Goal: Task Accomplishment & Management: Manage account settings

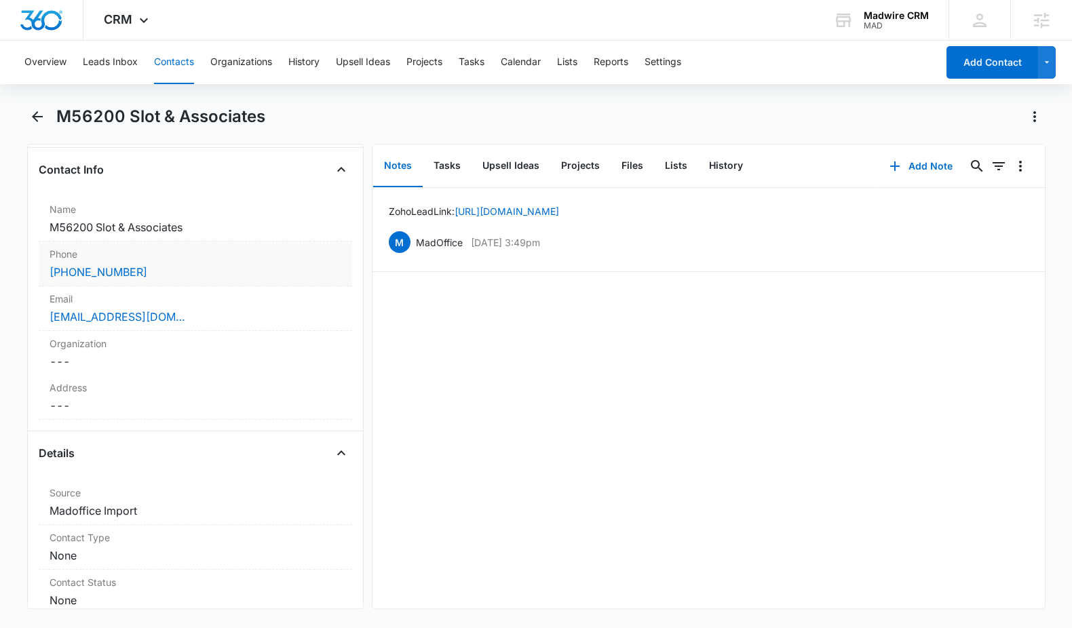
scroll to position [355, 0]
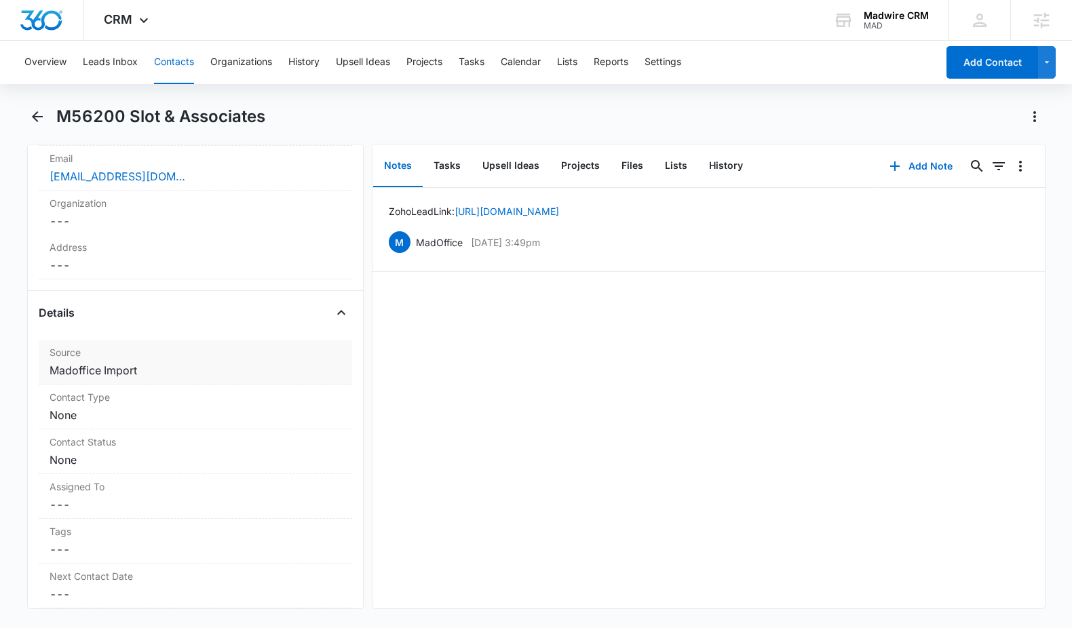
click at [116, 369] on dd "Cancel Save Changes Madoffice Import" at bounding box center [196, 370] width 292 height 16
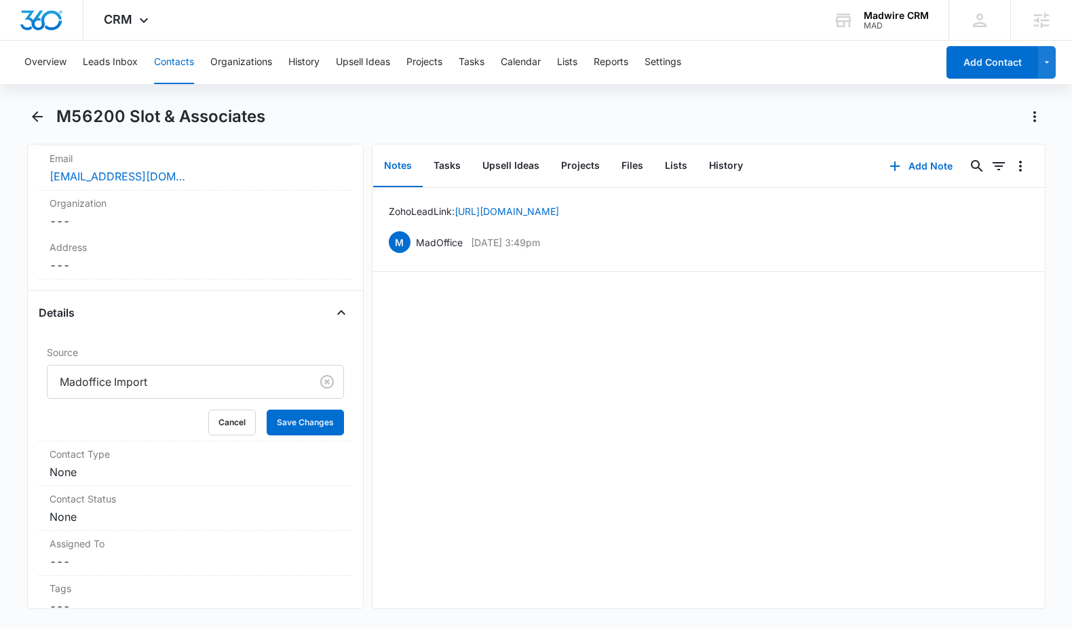
click at [166, 385] on div at bounding box center [176, 381] width 233 height 19
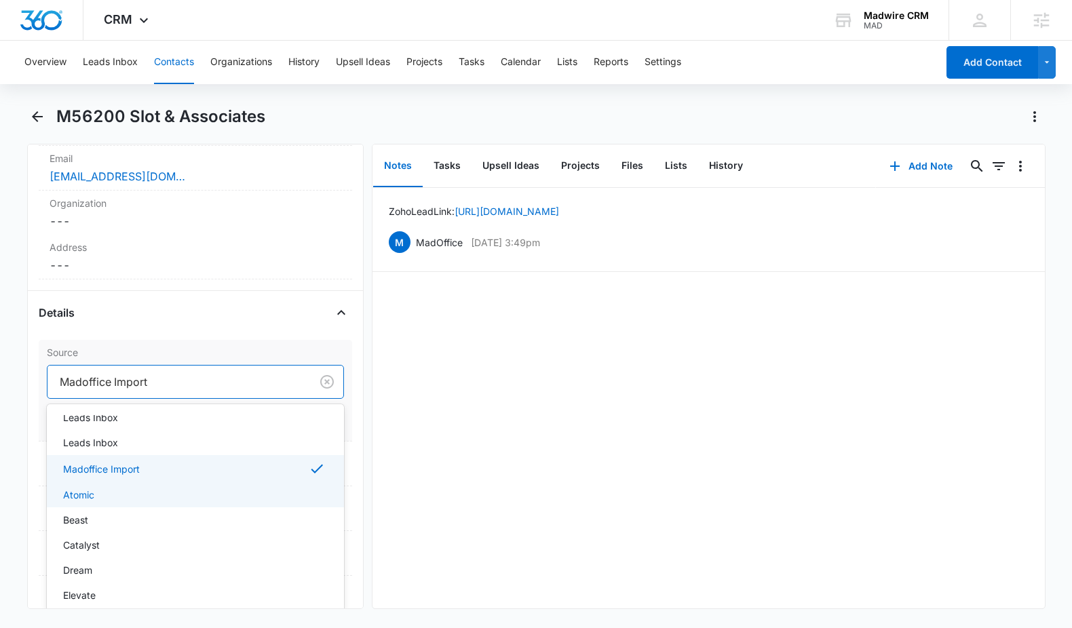
scroll to position [42, 0]
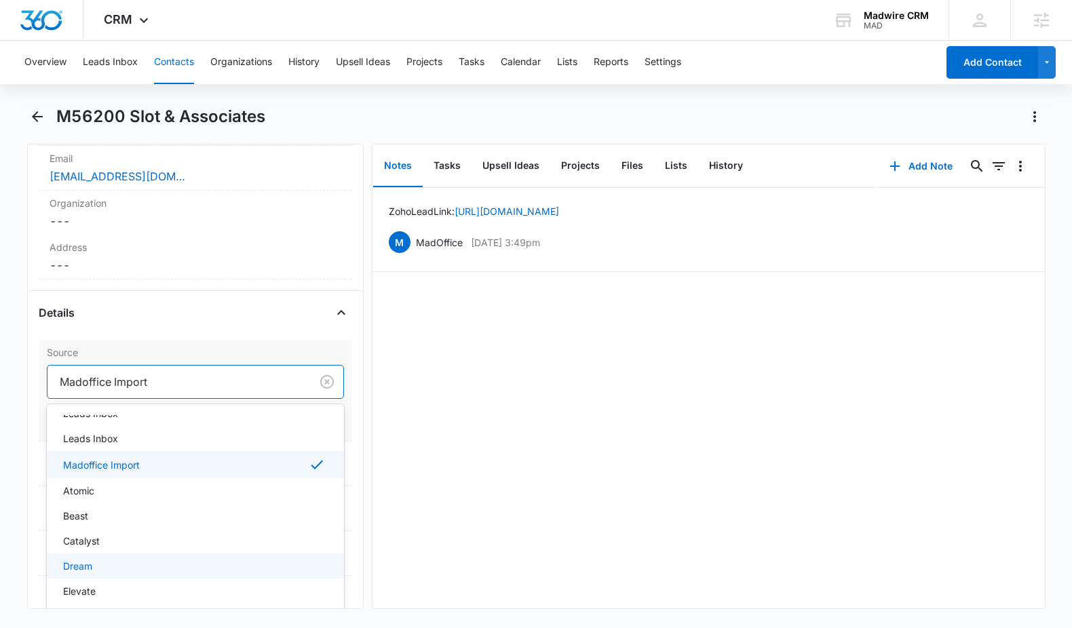
click at [202, 566] on div "Dream" at bounding box center [194, 566] width 262 height 14
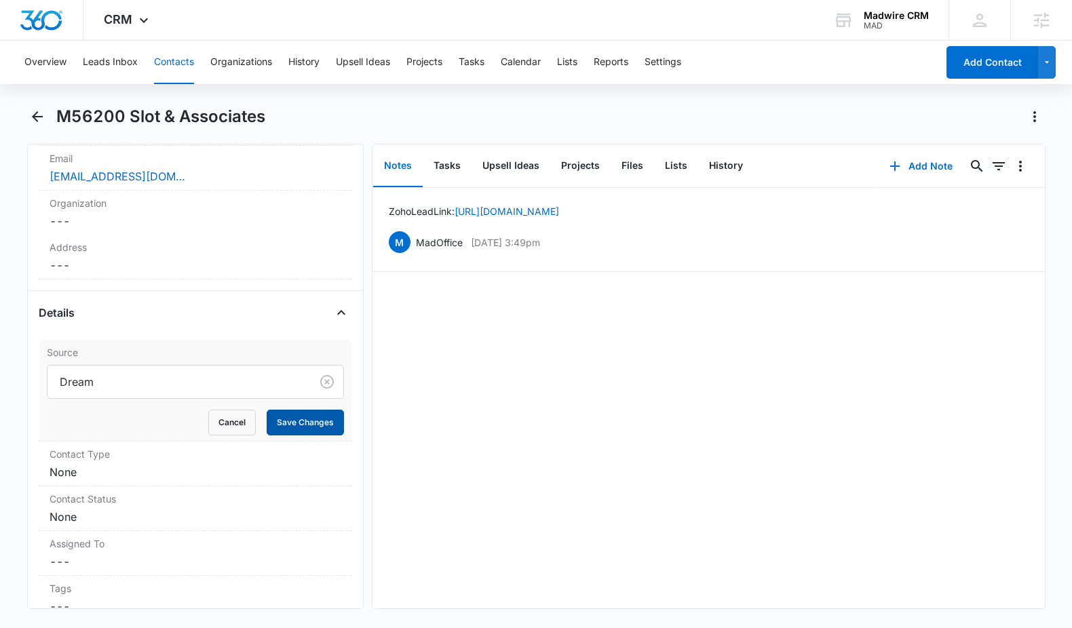
click at [279, 423] on button "Save Changes" at bounding box center [305, 423] width 77 height 26
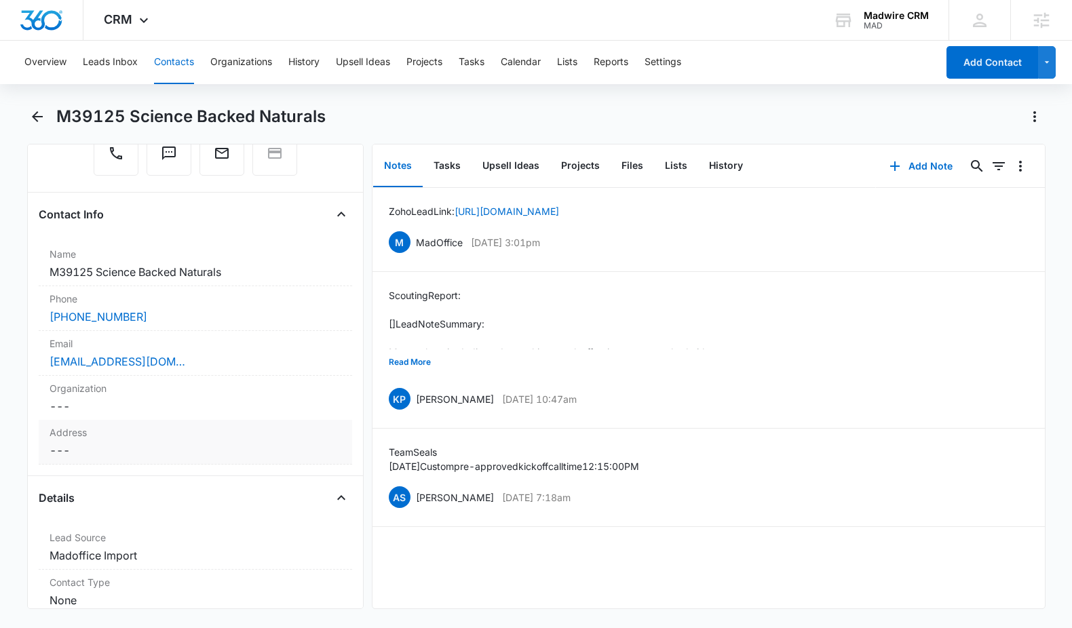
scroll to position [227, 0]
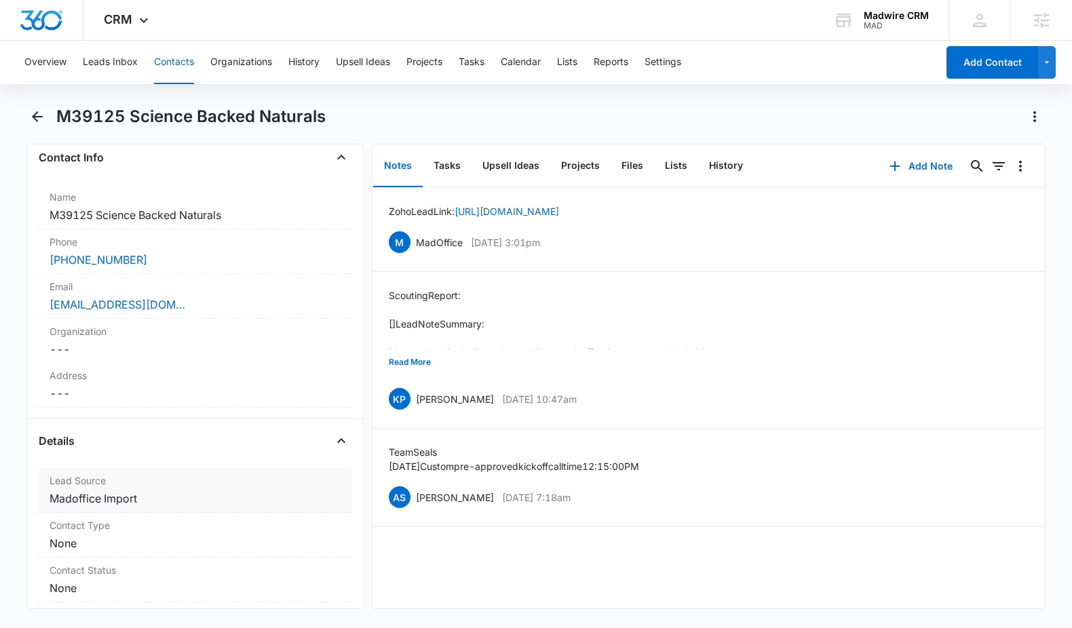
click at [195, 499] on dd "Cancel Save Changes Madoffice Import" at bounding box center [196, 498] width 292 height 16
click at [128, 498] on dd "Cancel Save Changes Madoffice Import" at bounding box center [196, 498] width 292 height 16
click at [128, 497] on dd "Cancel Save Changes Madoffice Import" at bounding box center [196, 498] width 292 height 16
click at [184, 505] on dd "Cancel Save Changes Madoffice Import" at bounding box center [196, 498] width 292 height 16
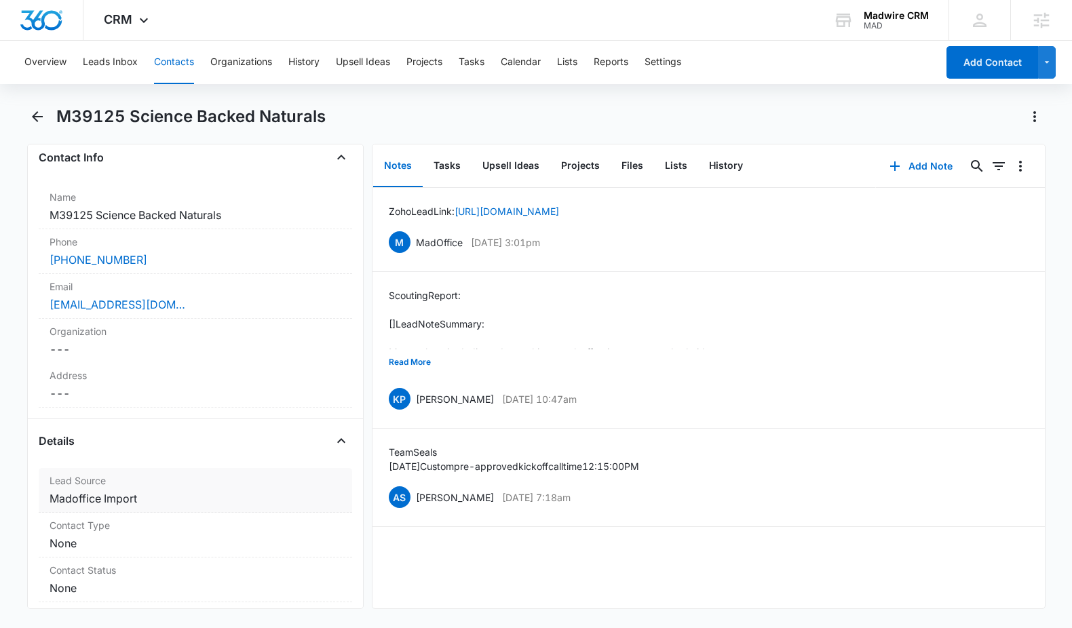
click at [183, 504] on dd "Cancel Save Changes Madoffice Import" at bounding box center [196, 498] width 292 height 16
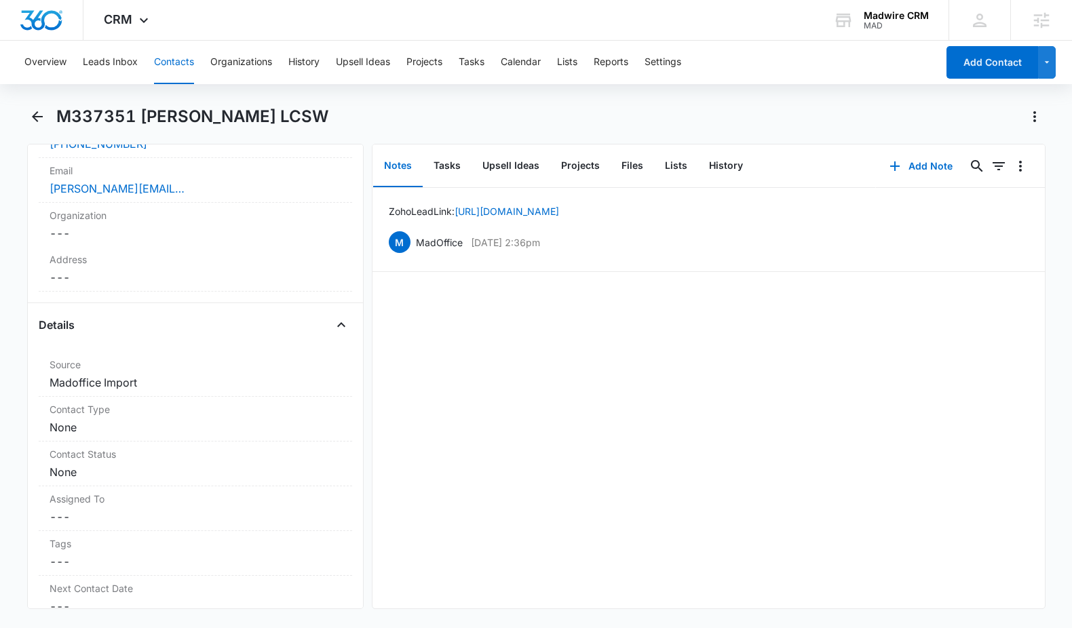
scroll to position [392, 0]
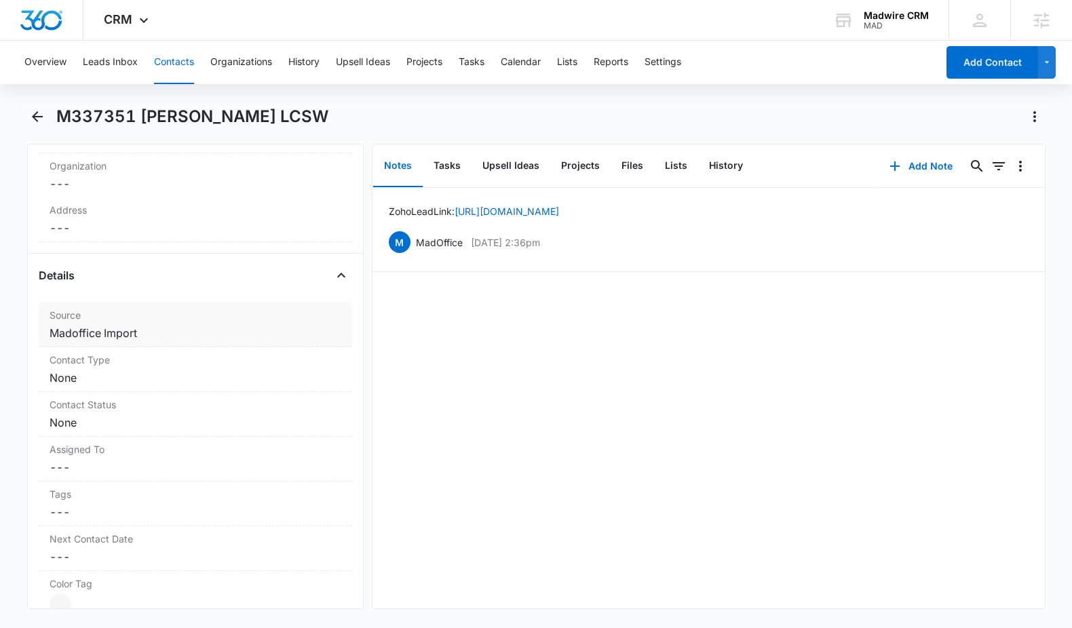
click at [155, 334] on dd "Cancel Save Changes Madoffice Import" at bounding box center [196, 333] width 292 height 16
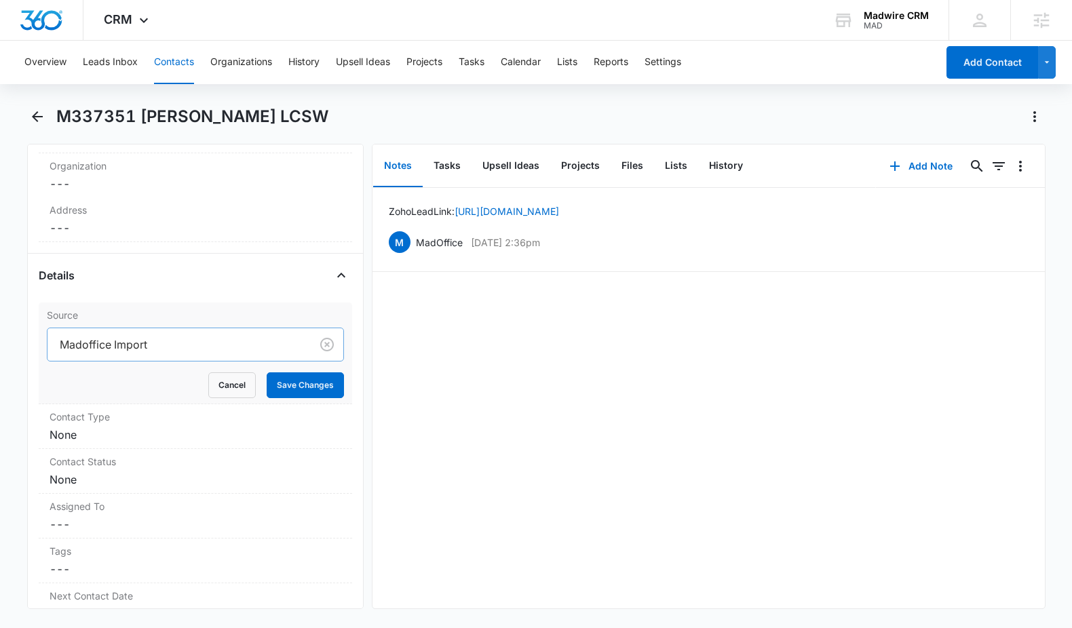
click at [167, 347] on div at bounding box center [176, 344] width 233 height 19
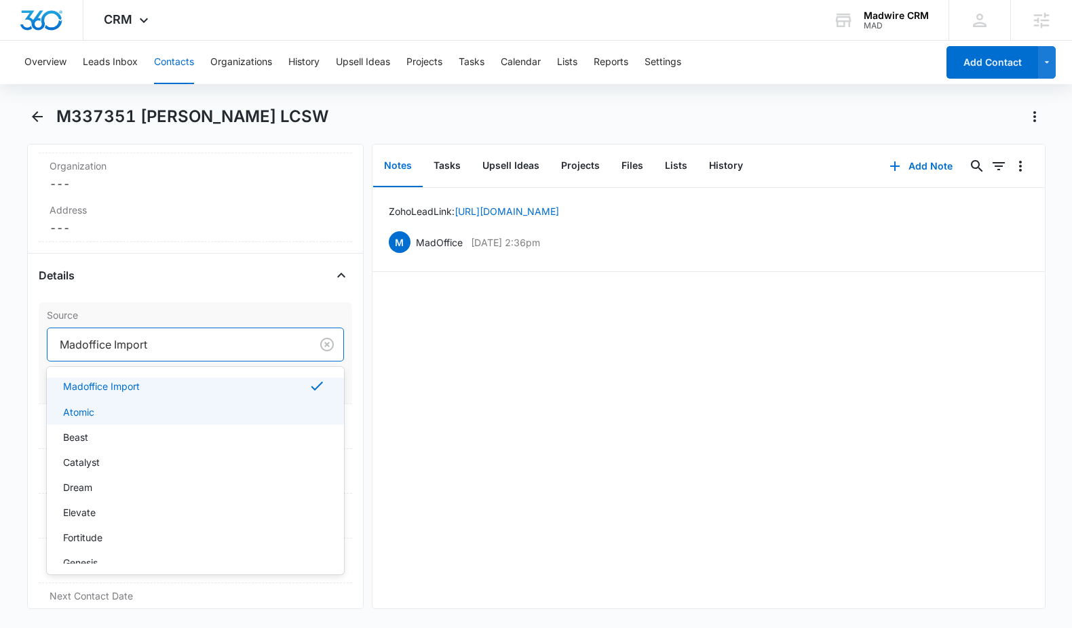
scroll to position [106, 0]
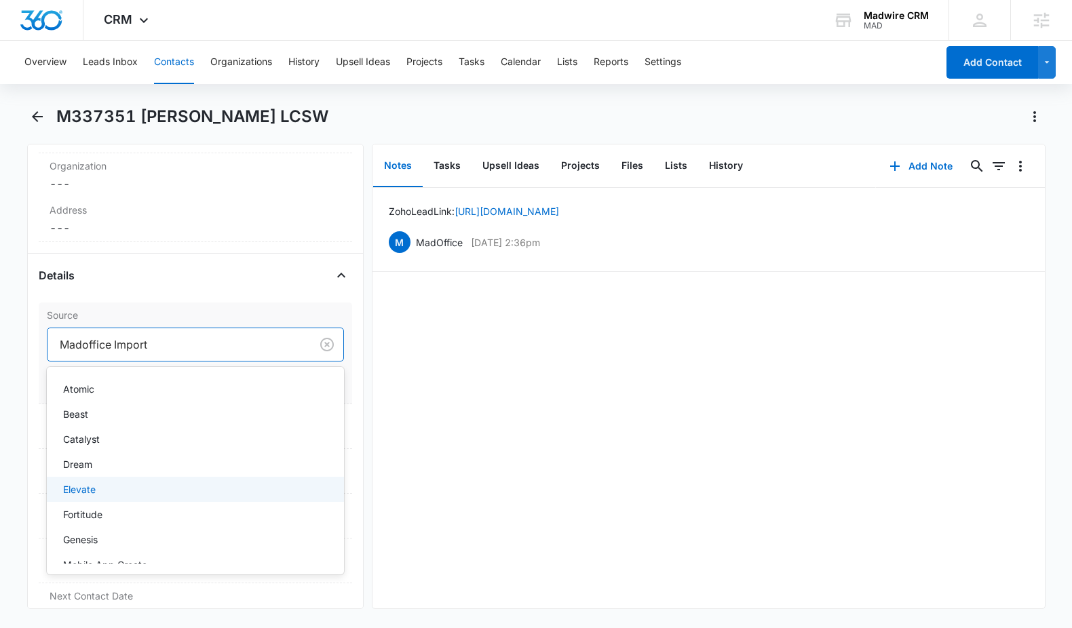
click at [195, 494] on div "Elevate" at bounding box center [194, 489] width 262 height 14
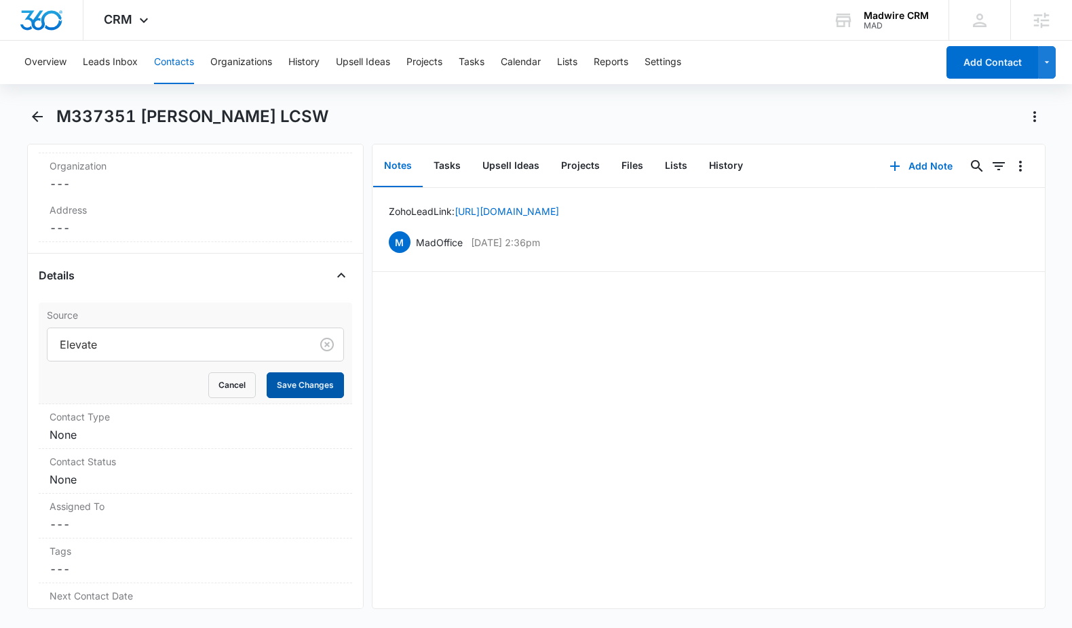
click at [271, 383] on button "Save Changes" at bounding box center [305, 385] width 77 height 26
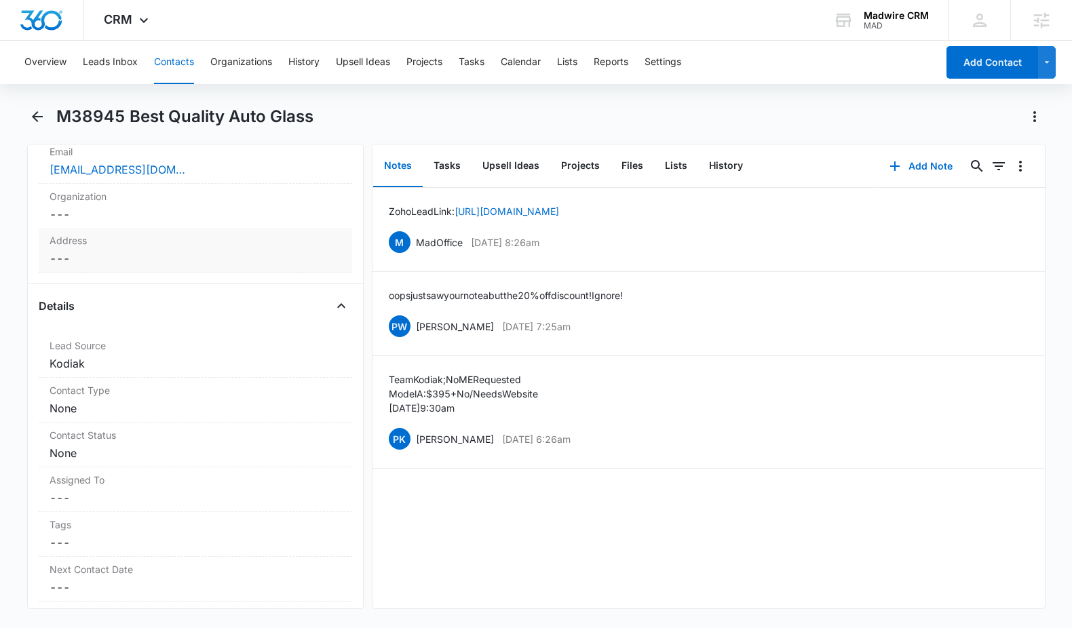
scroll to position [369, 0]
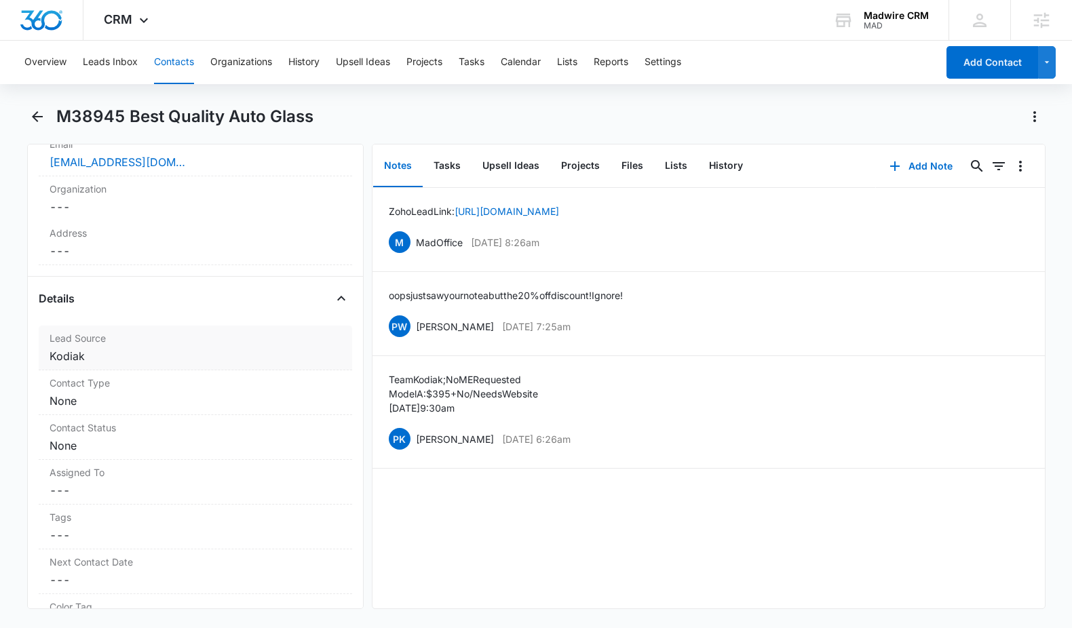
click at [97, 355] on dd "Cancel Save Changes Kodiak" at bounding box center [196, 356] width 292 height 16
click at [80, 357] on dd "Cancel Save Changes Kodiak" at bounding box center [196, 356] width 292 height 16
click at [78, 359] on dd "Cancel Save Changes Kodiak" at bounding box center [196, 356] width 292 height 16
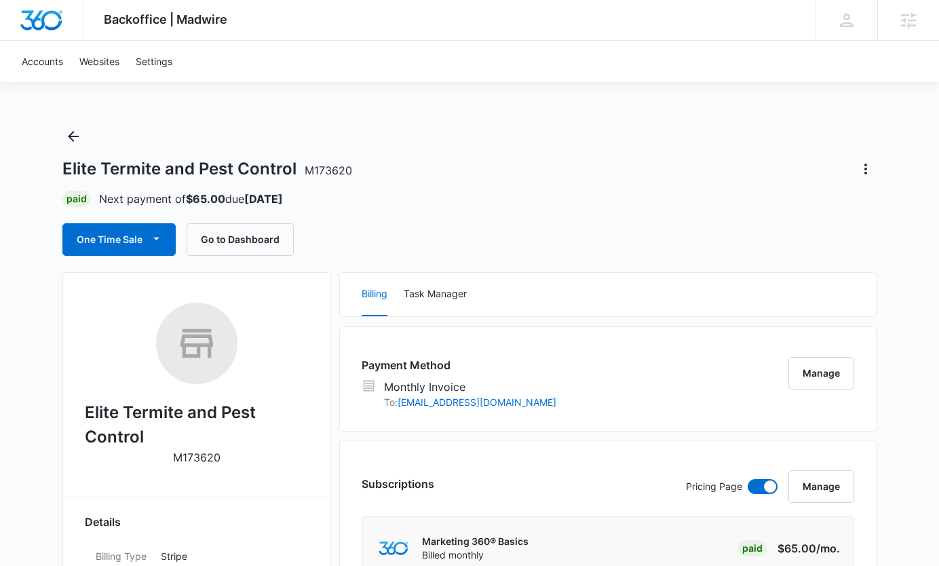
click at [214, 391] on div "Elite Termite and Pest Control M173620" at bounding box center [197, 389] width 224 height 172
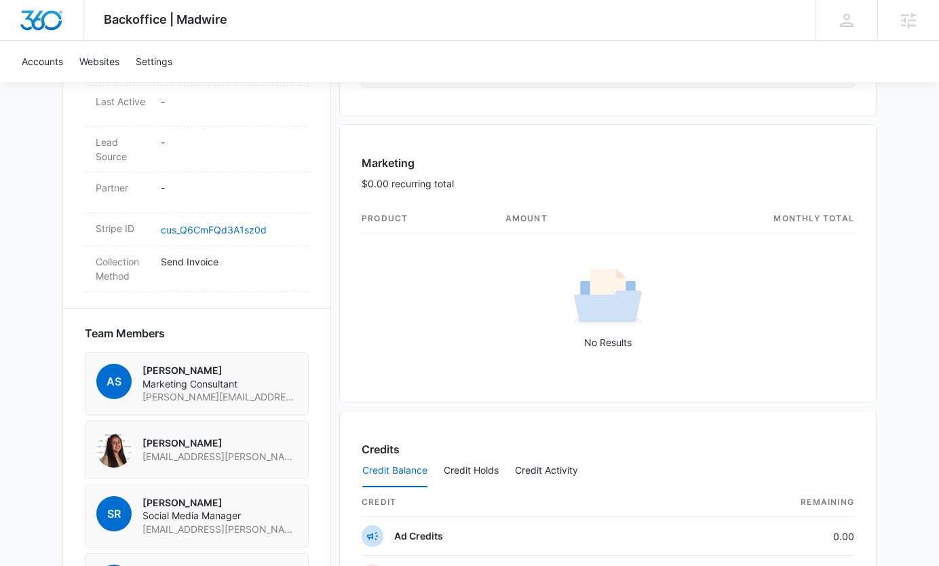
scroll to position [170, 0]
